Goal: Transaction & Acquisition: Purchase product/service

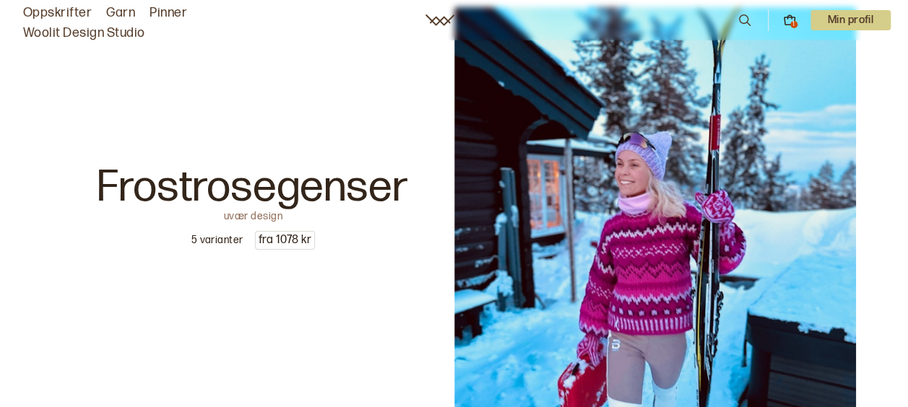
scroll to position [2152, 0]
click at [220, 238] on p "5 varianter" at bounding box center [217, 241] width 52 height 14
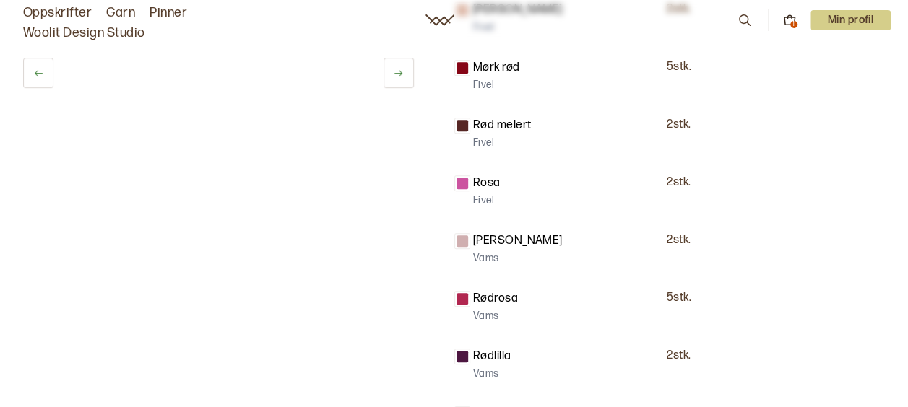
scroll to position [298, 0]
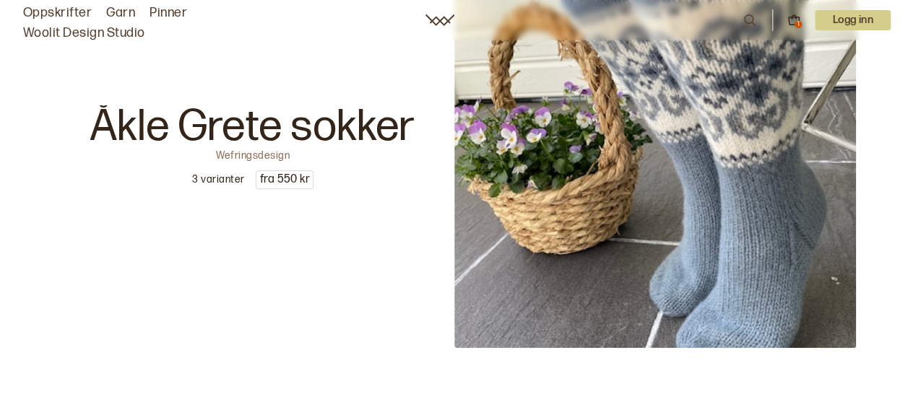
scroll to position [287, 0]
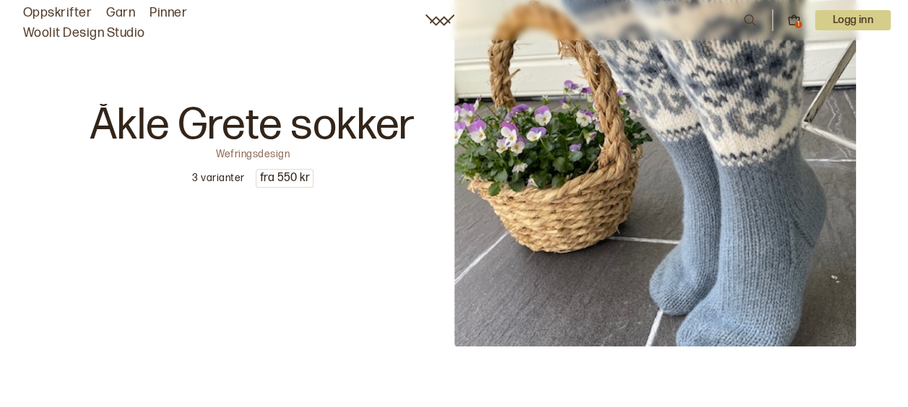
drag, startPoint x: 508, startPoint y: 288, endPoint x: 358, endPoint y: 269, distance: 151.4
click at [358, 269] on div "Åkle Grete sokker Wefringsdesign 3 varianter fra 550 kr" at bounding box center [253, 146] width 402 height 402
